Goal: Find specific page/section: Find specific page/section

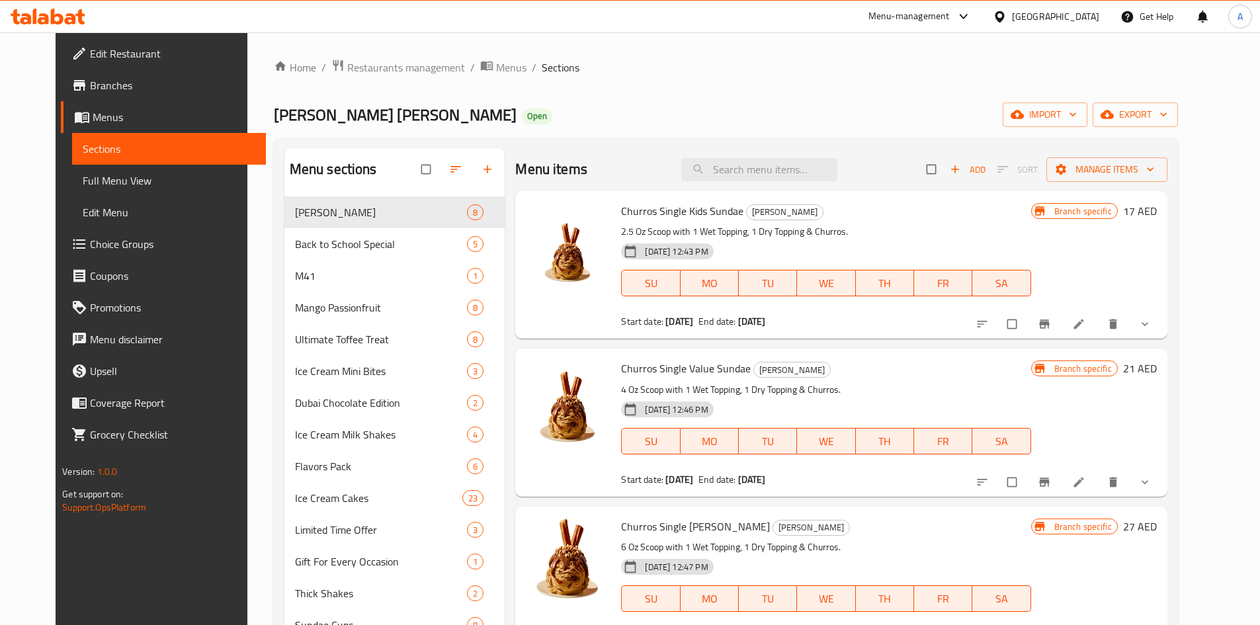
click at [58, 13] on icon at bounding box center [48, 17] width 75 height 16
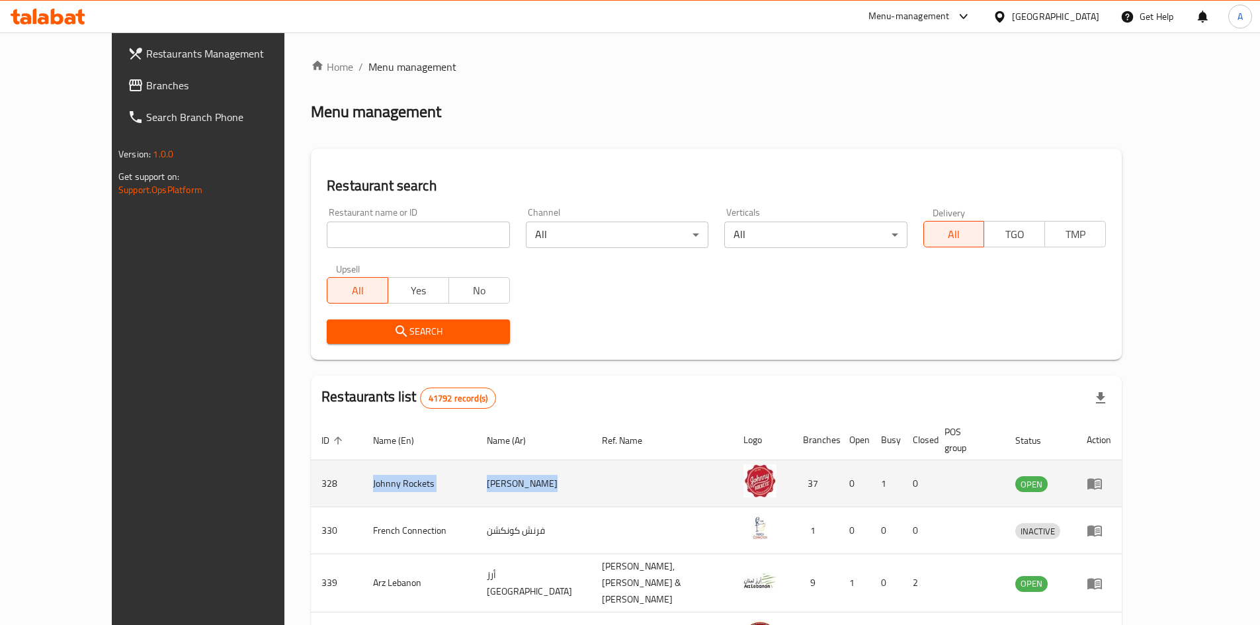
drag, startPoint x: 420, startPoint y: 486, endPoint x: 470, endPoint y: 463, distance: 55.1
click at [311, 482] on tr "328 Johnny Rockets جوني روكيتس 37 0 1 0 OPEN" at bounding box center [716, 483] width 811 height 47
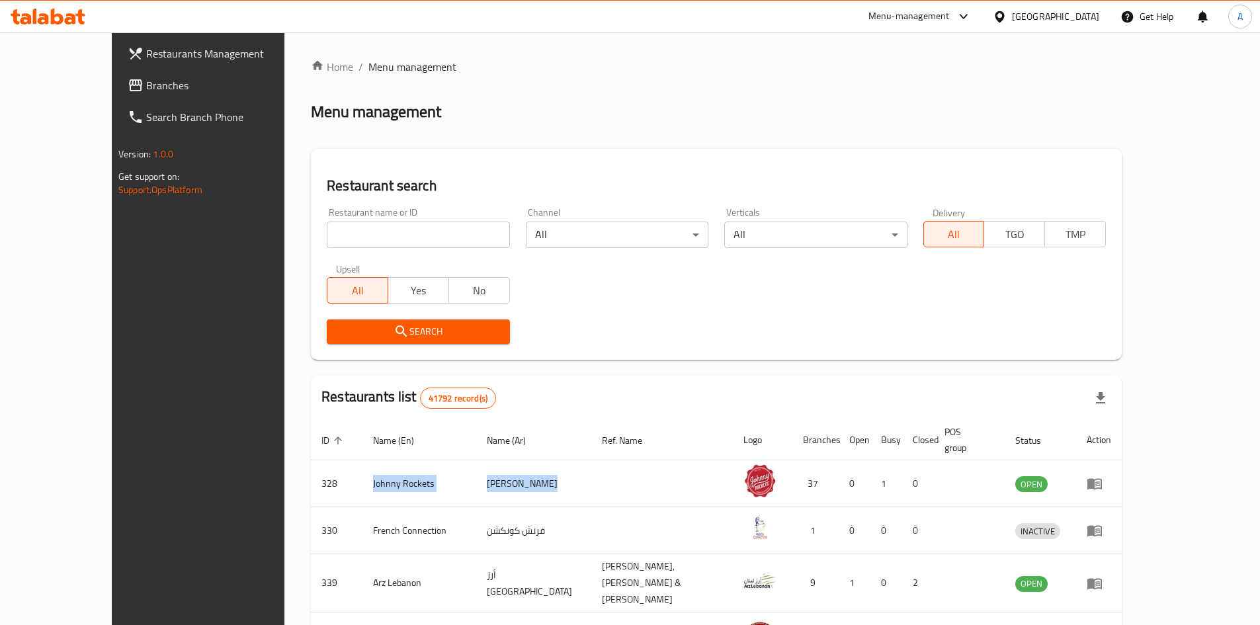
click at [627, 423] on th "Ref. Name" at bounding box center [662, 440] width 142 height 40
